Goal: Information Seeking & Learning: Learn about a topic

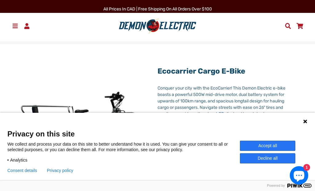
click at [306, 119] on icon at bounding box center [304, 121] width 5 height 5
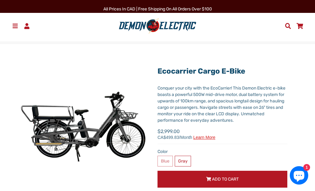
click at [163, 162] on label "Blue" at bounding box center [164, 161] width 15 height 11
click at [165, 161] on label "Blue" at bounding box center [164, 161] width 15 height 11
click at [166, 162] on label "Blue" at bounding box center [164, 161] width 15 height 11
click at [185, 162] on label "Gray" at bounding box center [183, 161] width 16 height 11
click at [165, 164] on label "Blue" at bounding box center [164, 161] width 15 height 11
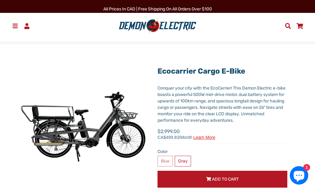
click at [165, 161] on label "Blue" at bounding box center [164, 161] width 15 height 11
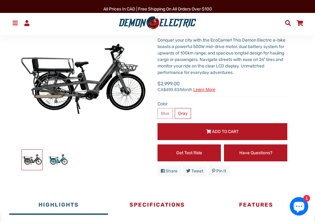
scroll to position [49, 0]
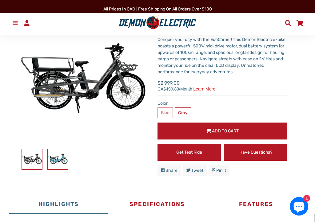
click at [62, 162] on img at bounding box center [58, 159] width 20 height 20
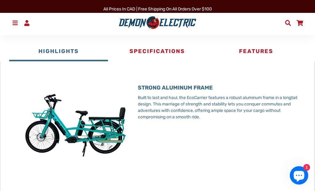
scroll to position [192, 0]
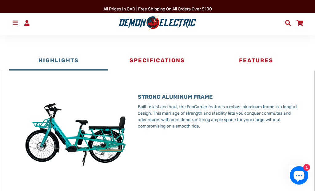
click at [169, 65] on button "Specifications" at bounding box center [157, 61] width 99 height 18
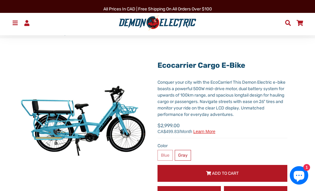
scroll to position [0, 0]
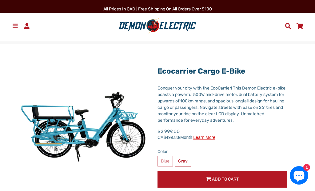
click at [15, 26] on span at bounding box center [14, 26] width 7 height 6
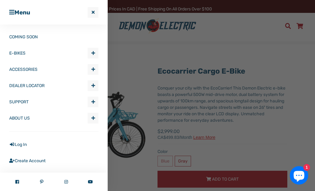
click at [32, 32] on link "COMING SOON" at bounding box center [53, 37] width 89 height 16
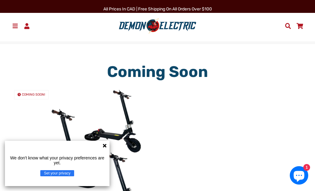
click at [103, 148] on icon at bounding box center [104, 146] width 5 height 5
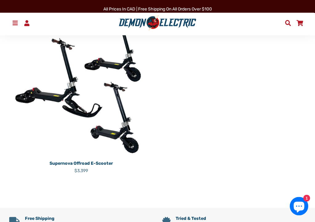
scroll to position [71, 0]
click at [109, 161] on p "Supernova Offroad E-Scooter" at bounding box center [81, 163] width 144 height 6
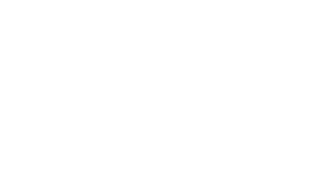
scroll to position [0, 0]
